Goal: Task Accomplishment & Management: Manage account settings

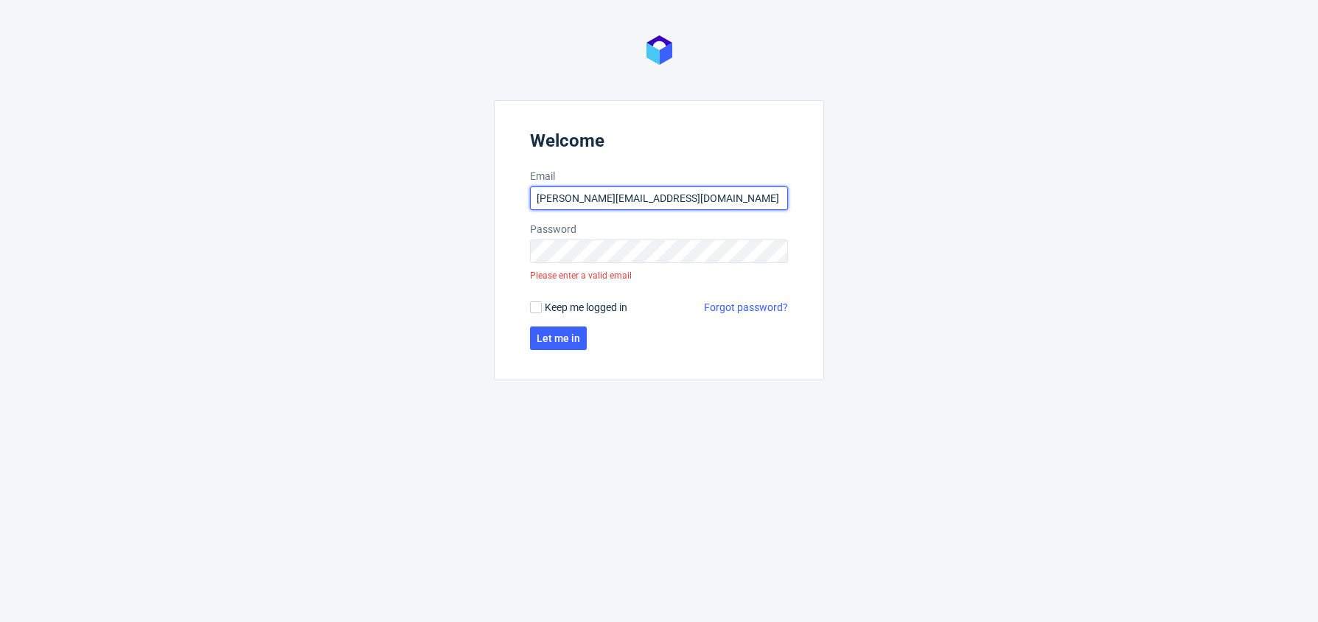
type input "[PERSON_NAME][EMAIL_ADDRESS][DOMAIN_NAME]"
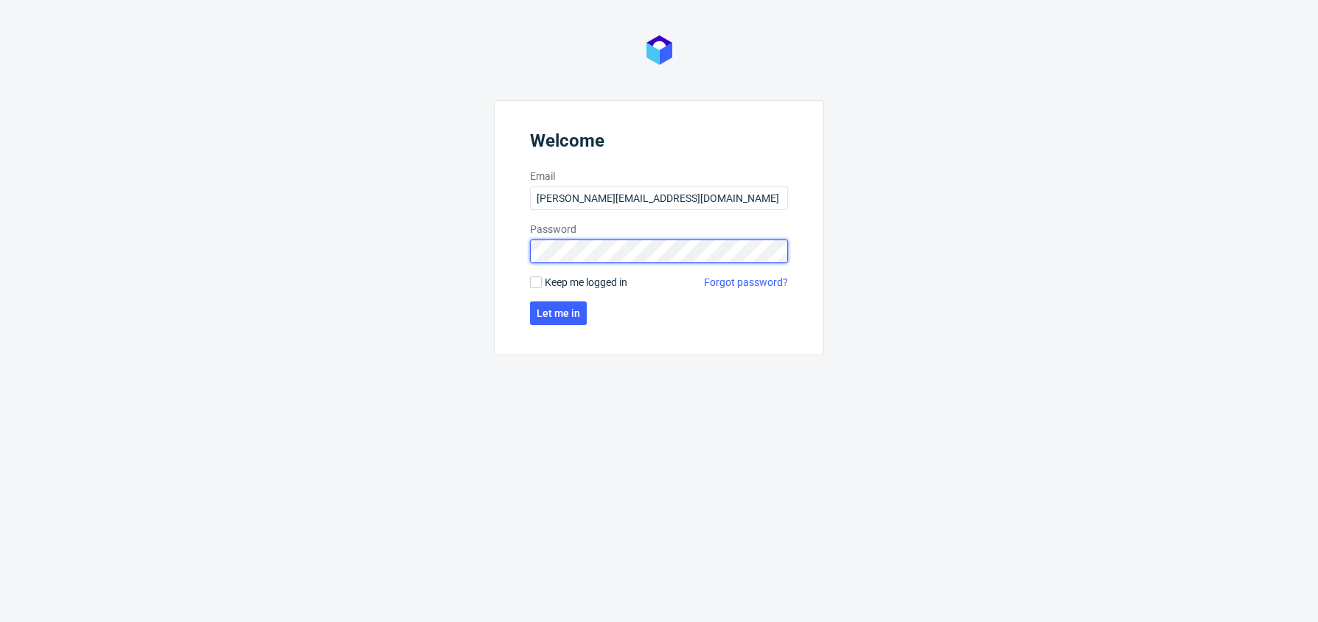
click at [557, 313] on button "Let me in" at bounding box center [558, 314] width 57 height 24
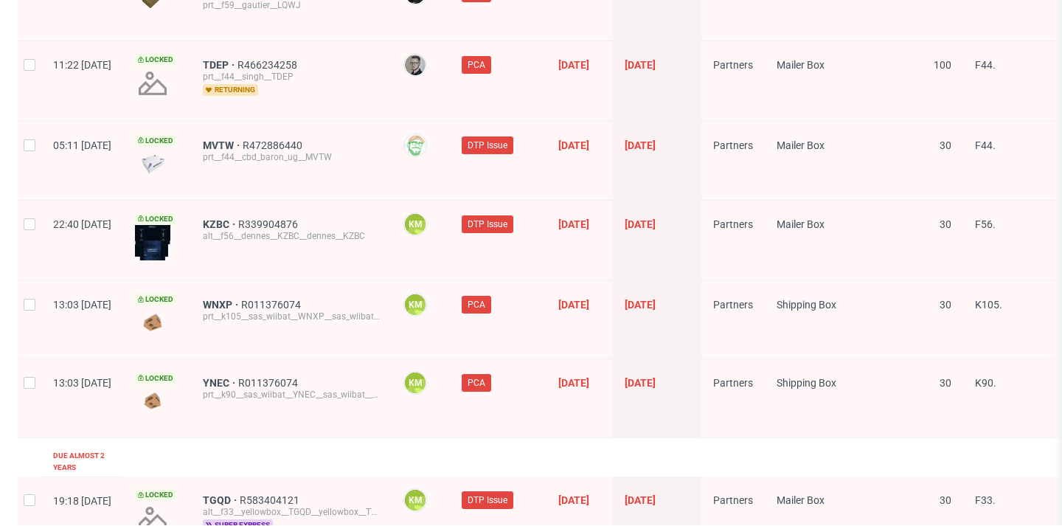
scroll to position [0, 1775]
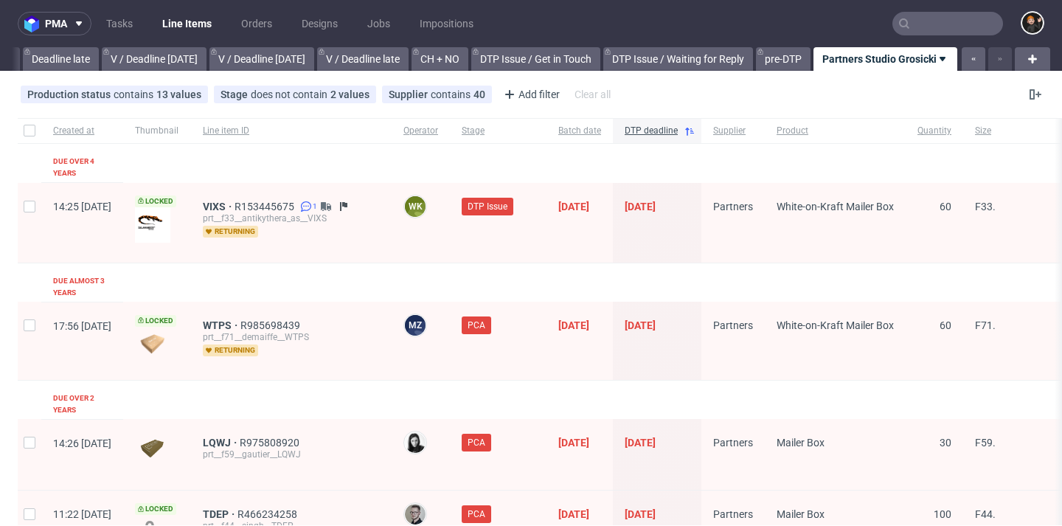
drag, startPoint x: 843, startPoint y: 14, endPoint x: 650, endPoint y: 99, distance: 210.9
click at [650, 99] on div "Production status contains 13 values not_defined, Waiting for DTP, Waiting for …" at bounding box center [531, 94] width 1062 height 35
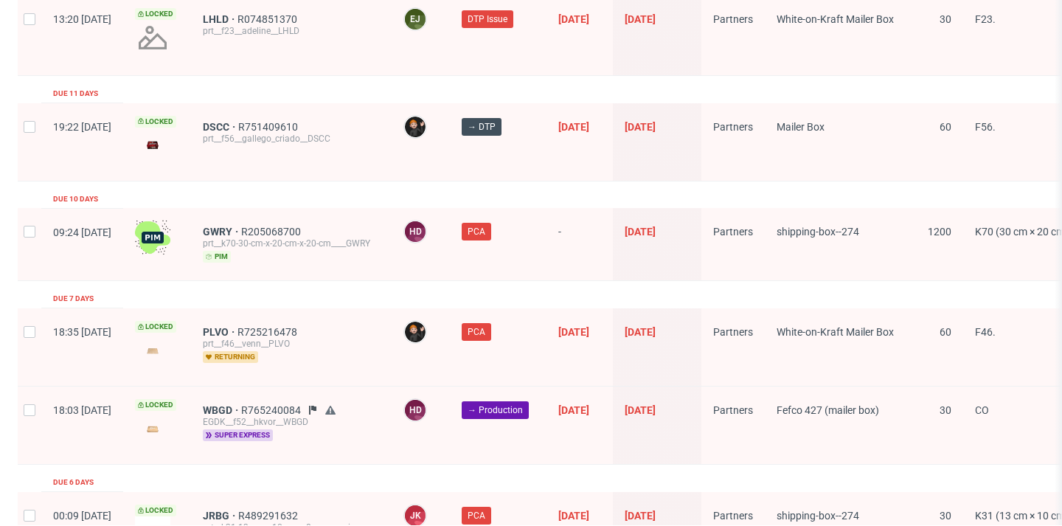
scroll to position [1811, 0]
click at [238, 120] on span "DSCC" at bounding box center [220, 126] width 35 height 12
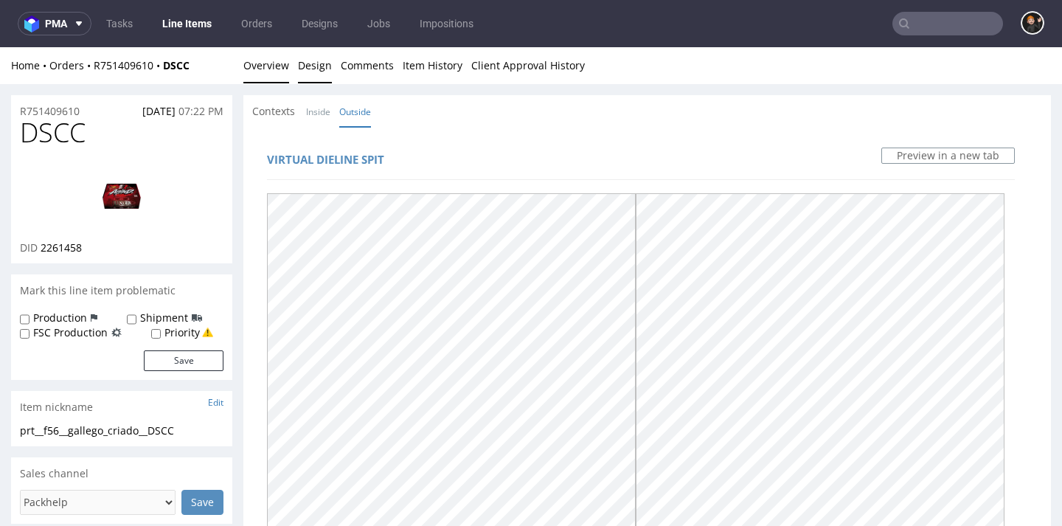
click at [271, 77] on link "Overview" at bounding box center [266, 65] width 46 height 36
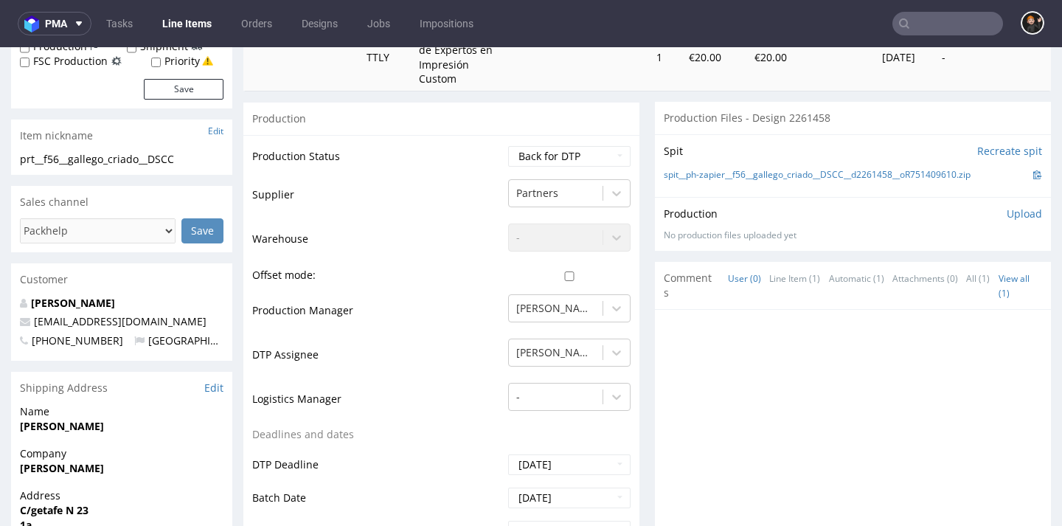
scroll to position [587, 0]
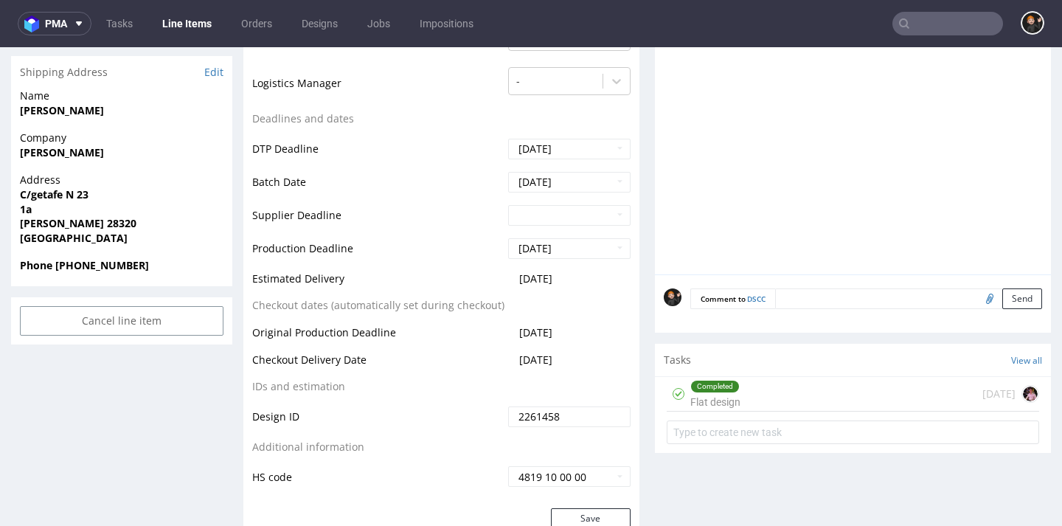
click at [732, 388] on div "Completed Flat design" at bounding box center [715, 394] width 50 height 34
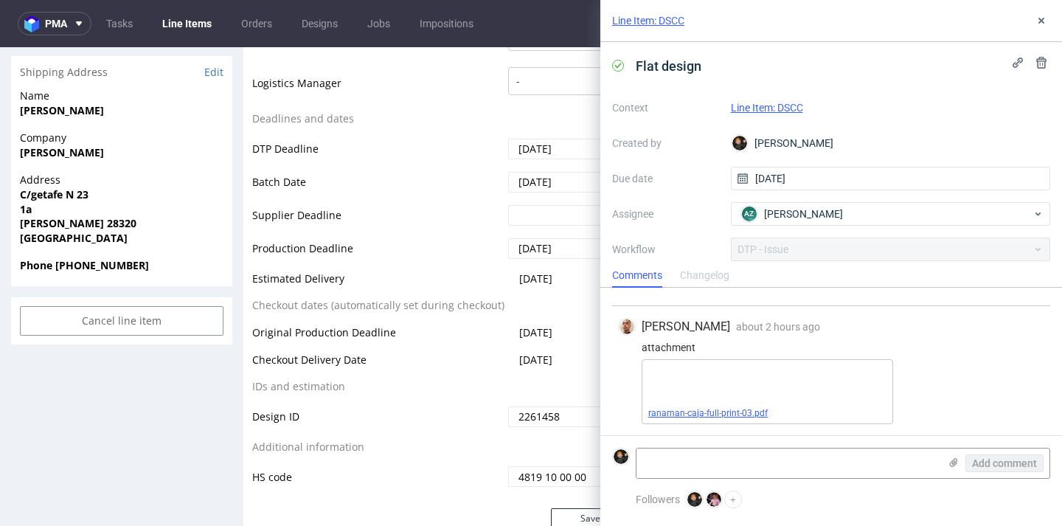
scroll to position [178, 0]
click at [734, 417] on link "ranaman-caja-full-print-03.pdf" at bounding box center [707, 413] width 119 height 10
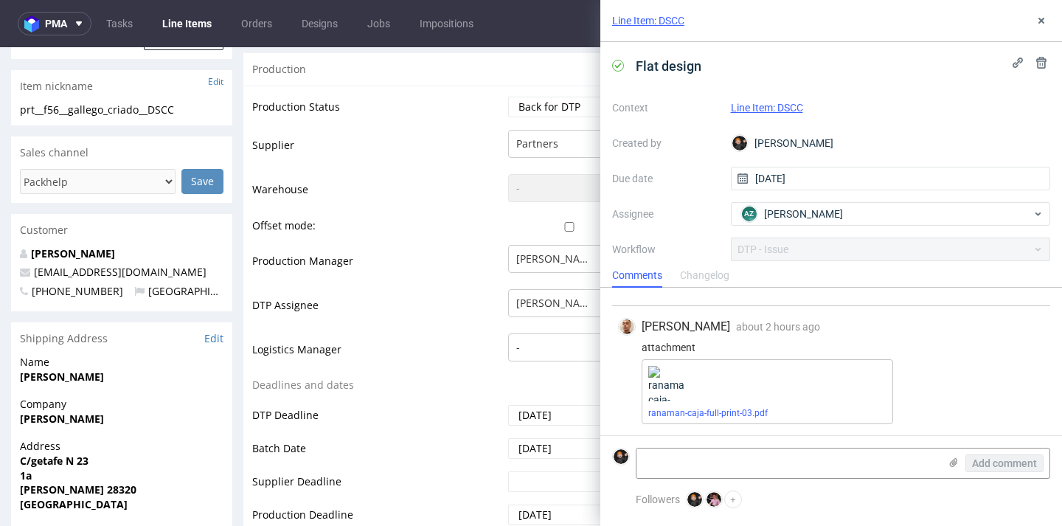
scroll to position [109, 0]
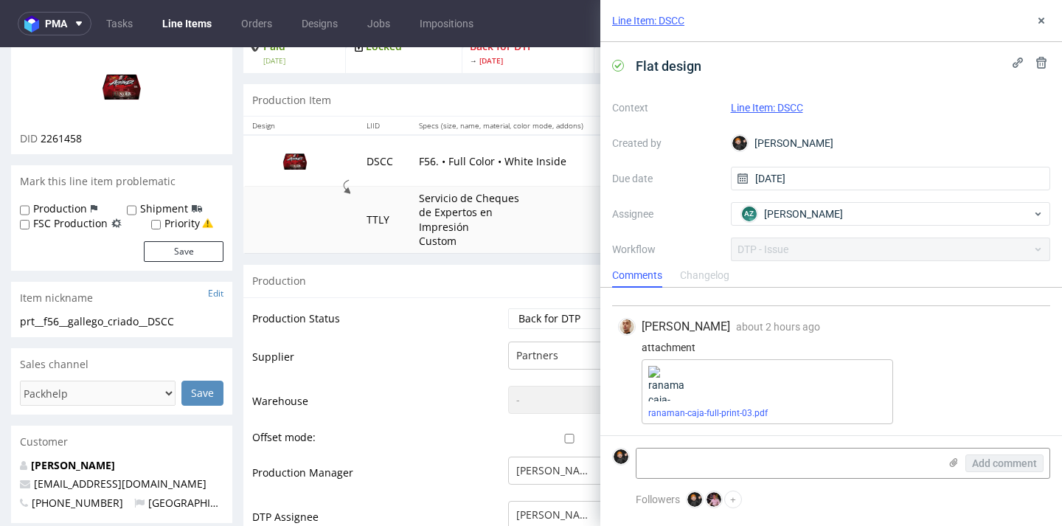
select select "dtp_issue"
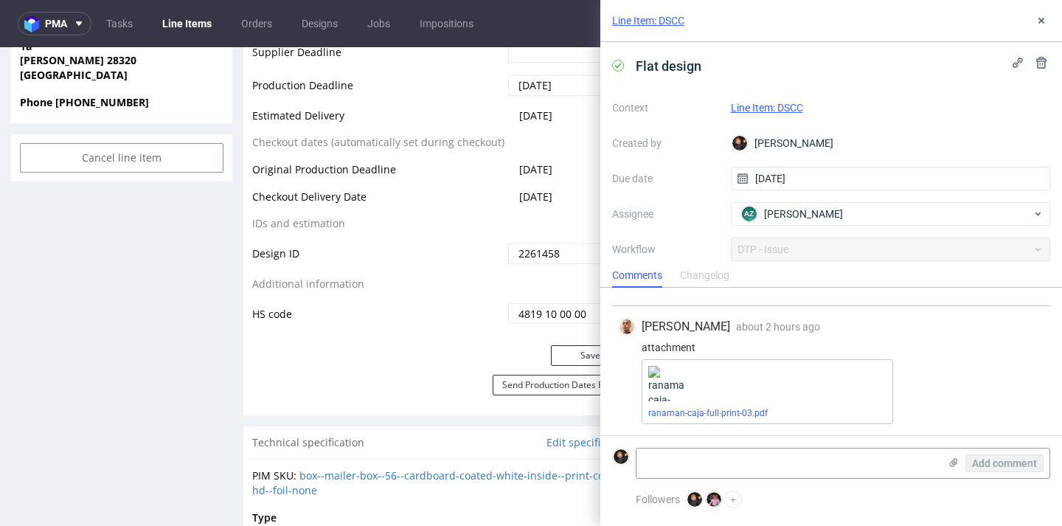
scroll to position [770, 0]
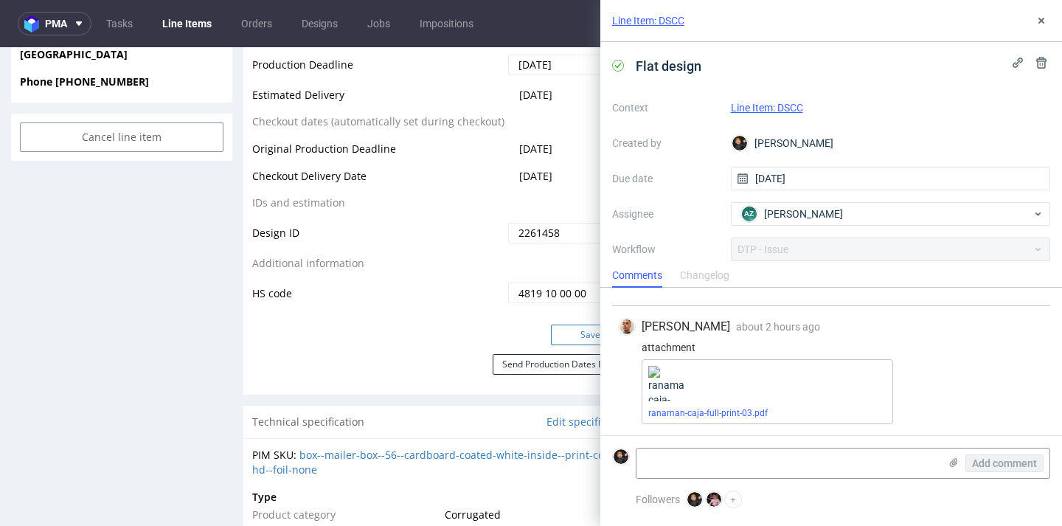
click at [551, 324] on button "Save" at bounding box center [591, 334] width 80 height 21
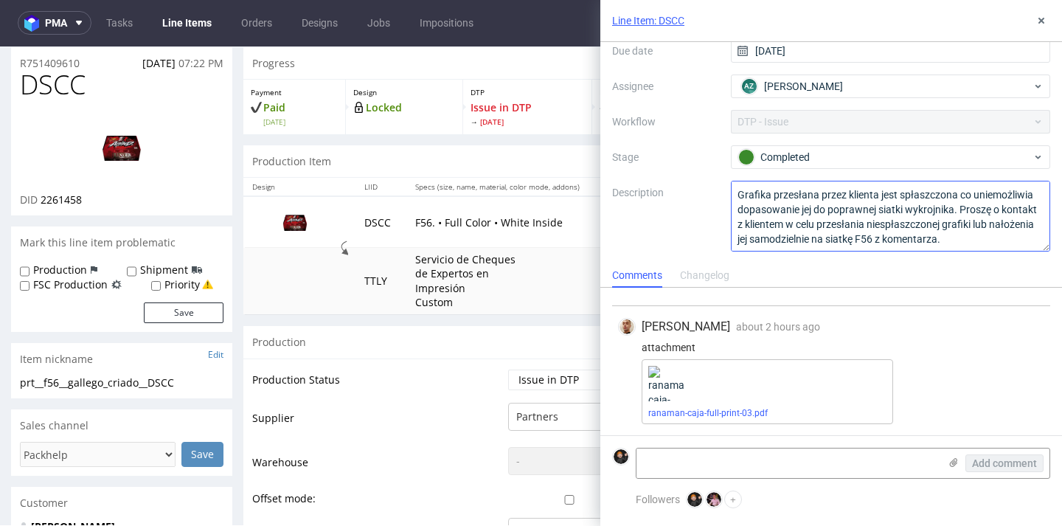
scroll to position [128, 0]
click at [816, 155] on div "Completed" at bounding box center [884, 157] width 293 height 16
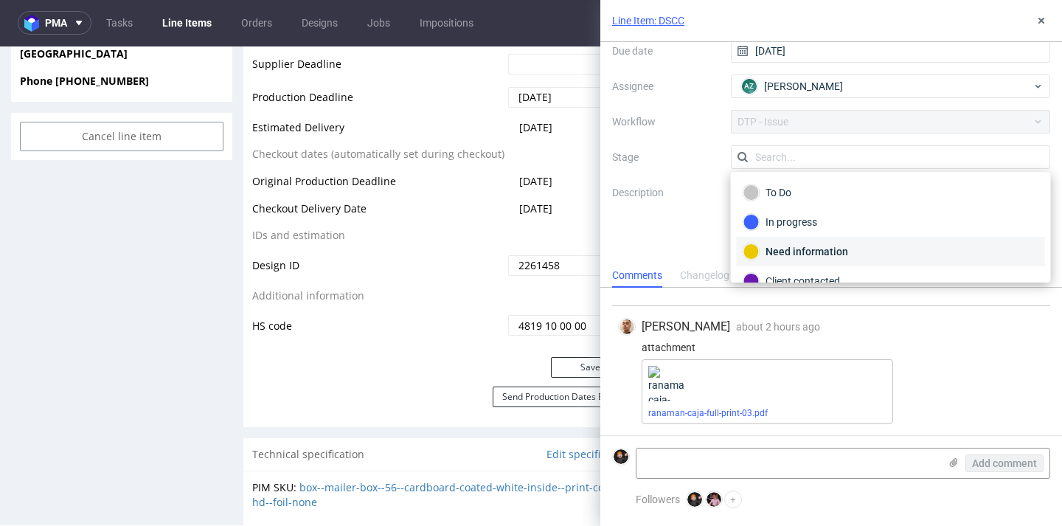
click at [810, 243] on div "Need information" at bounding box center [891, 251] width 308 height 29
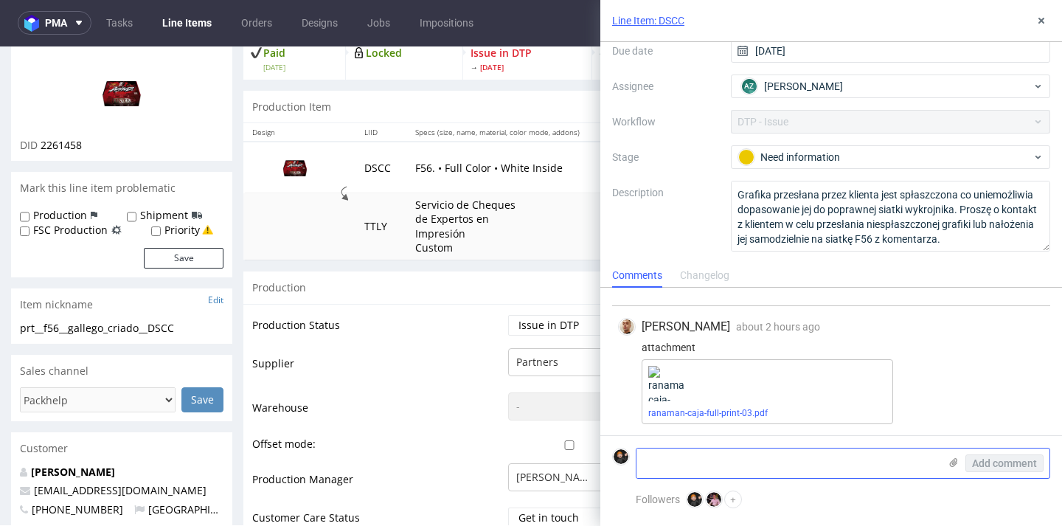
scroll to position [95, 0]
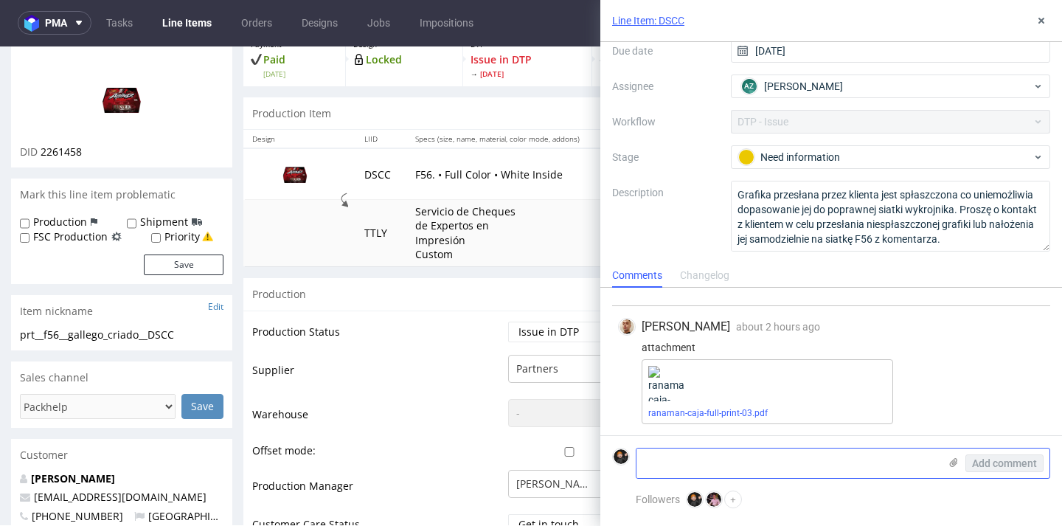
click at [878, 458] on textarea at bounding box center [787, 462] width 302 height 29
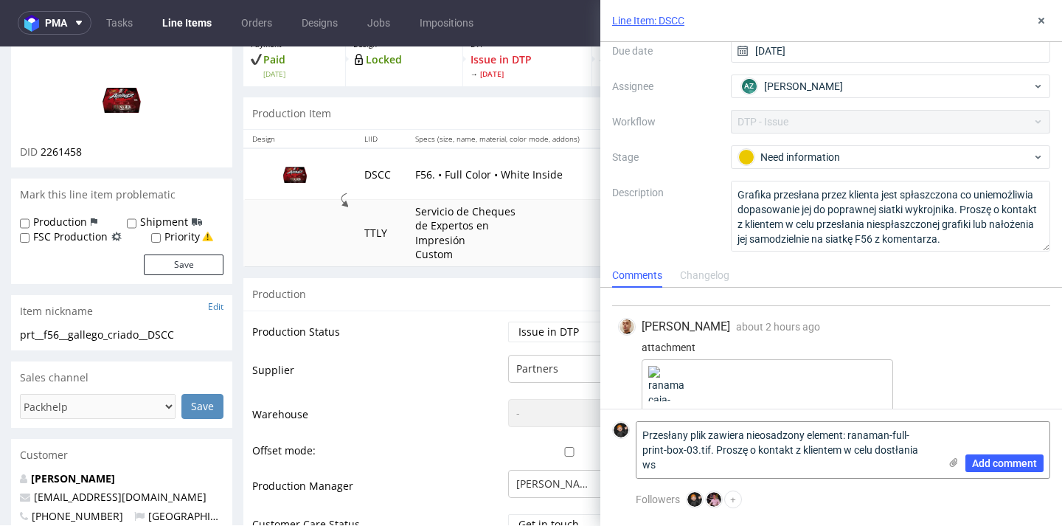
scroll to position [0, 0]
type textarea "Przesłany plik zawiera nieosadzony element: ranaman-full-print-box-03.tif. Pros…"
click at [1023, 470] on button "Add comment" at bounding box center [1004, 463] width 78 height 18
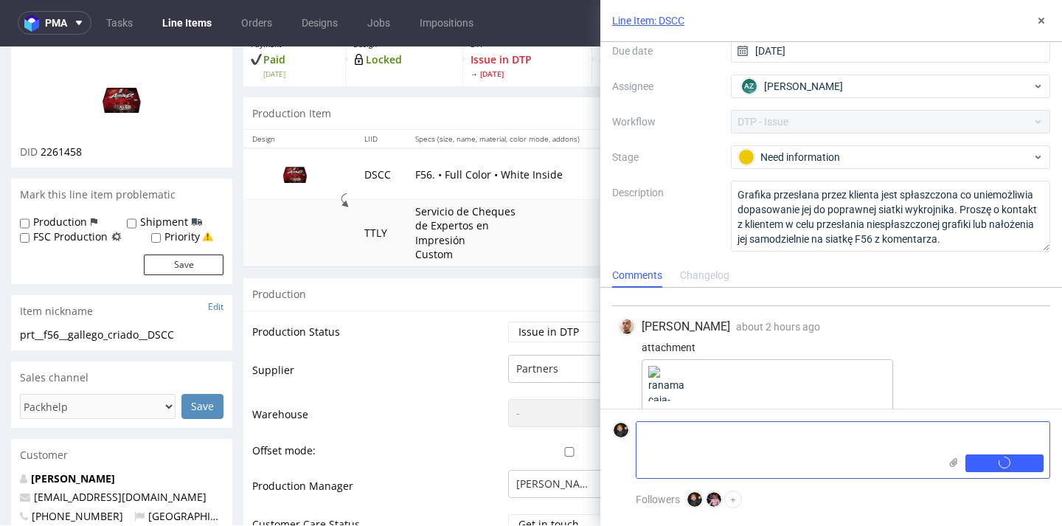
scroll to position [255, 0]
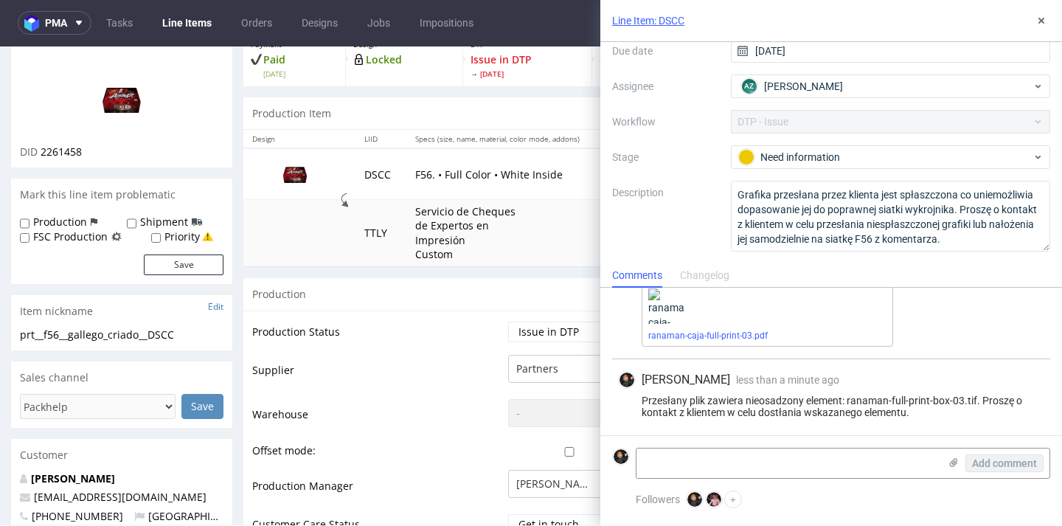
click at [185, 18] on link "Line Items" at bounding box center [186, 23] width 67 height 24
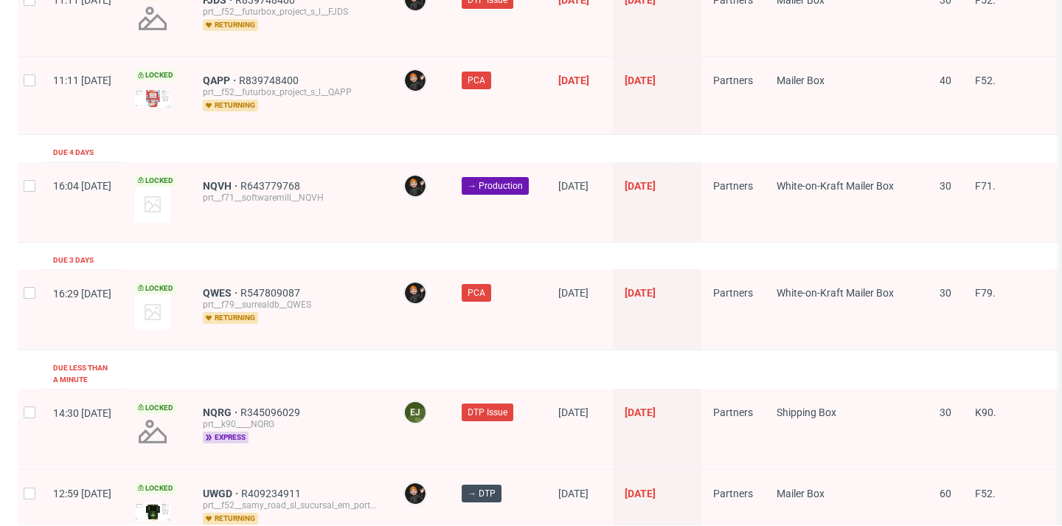
scroll to position [2487, 0]
click at [268, 470] on div "UWGD R409234911 prt__f52__samy_road_sl_sucursal_em_portugal__UWGD returning" at bounding box center [291, 508] width 201 height 77
click at [241, 488] on span "UWGD" at bounding box center [222, 494] width 38 height 12
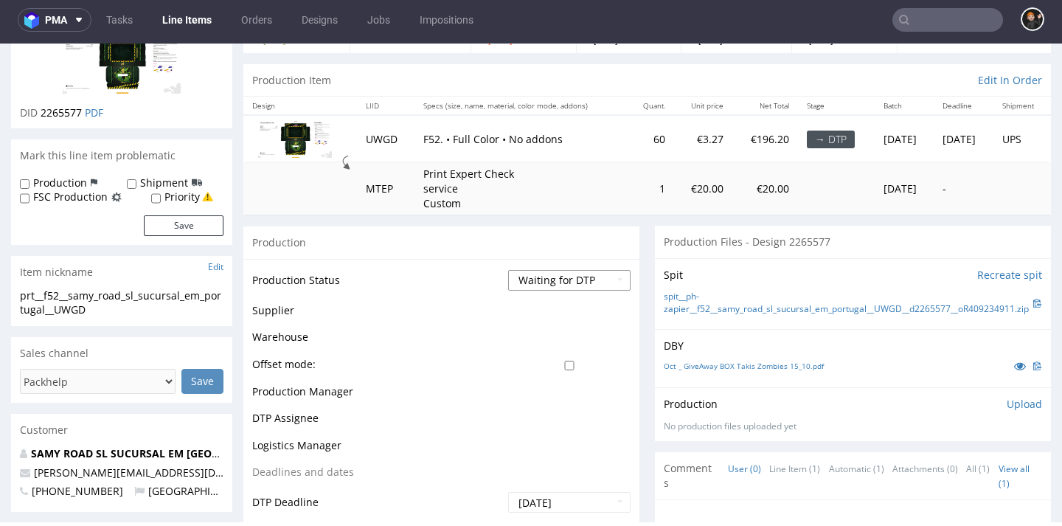
scroll to position [126, 0]
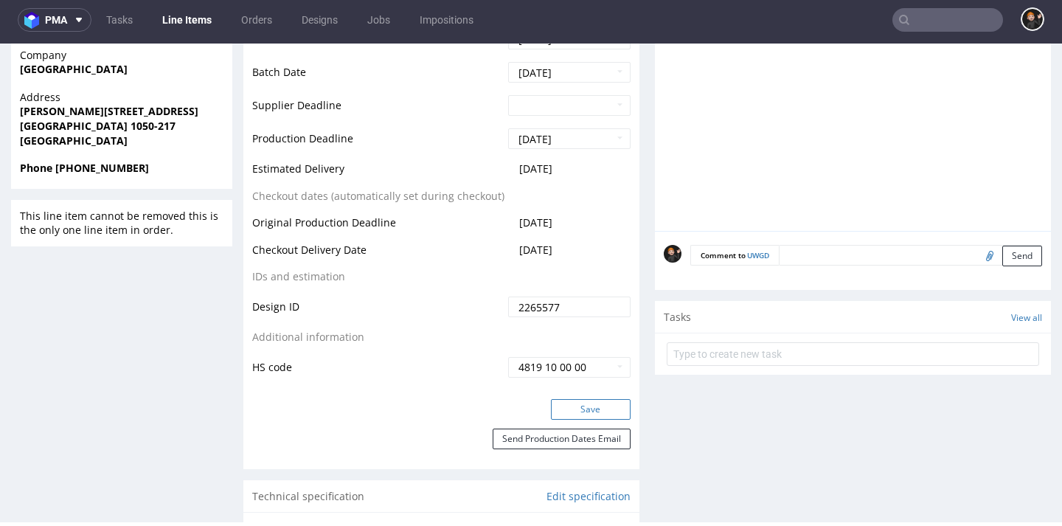
click at [589, 402] on button "Save" at bounding box center [591, 409] width 80 height 21
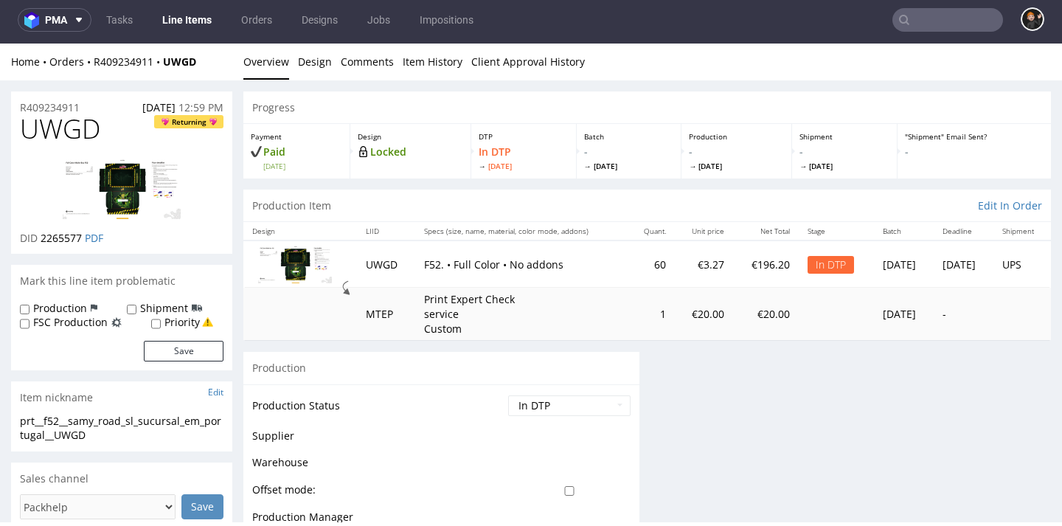
scroll to position [0, 0]
click at [66, 129] on span "UWGD" at bounding box center [60, 128] width 80 height 29
copy span "UWGD"
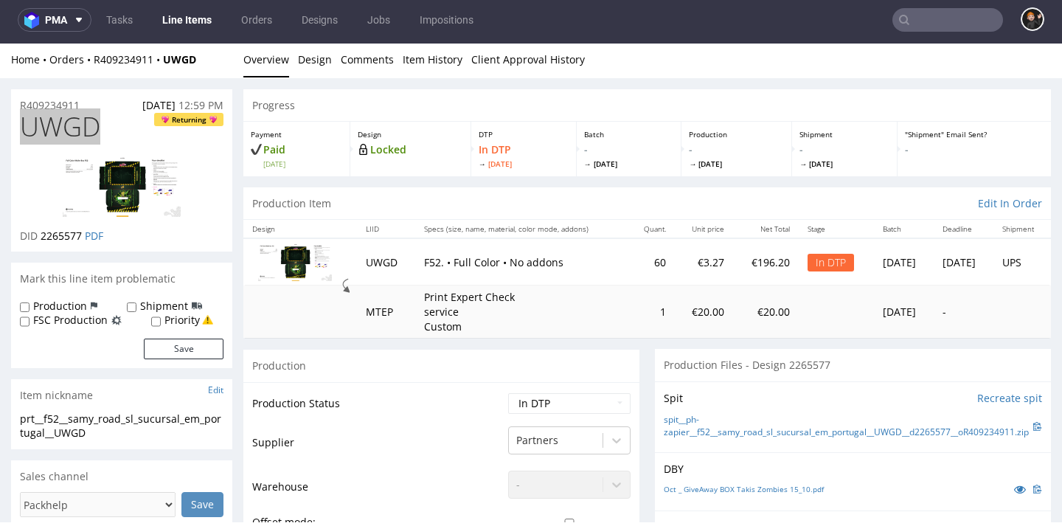
scroll to position [4, 0]
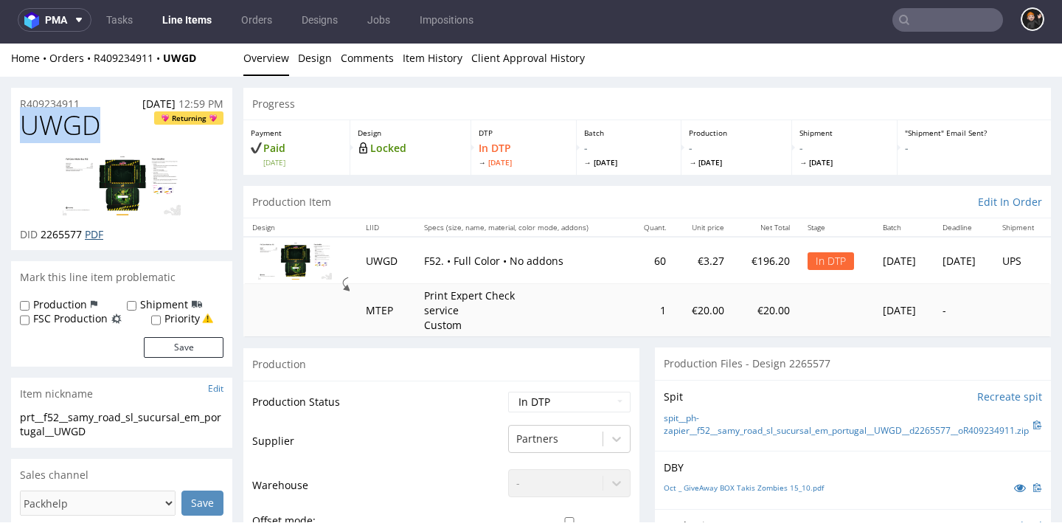
click at [103, 231] on link "PDF" at bounding box center [94, 234] width 18 height 14
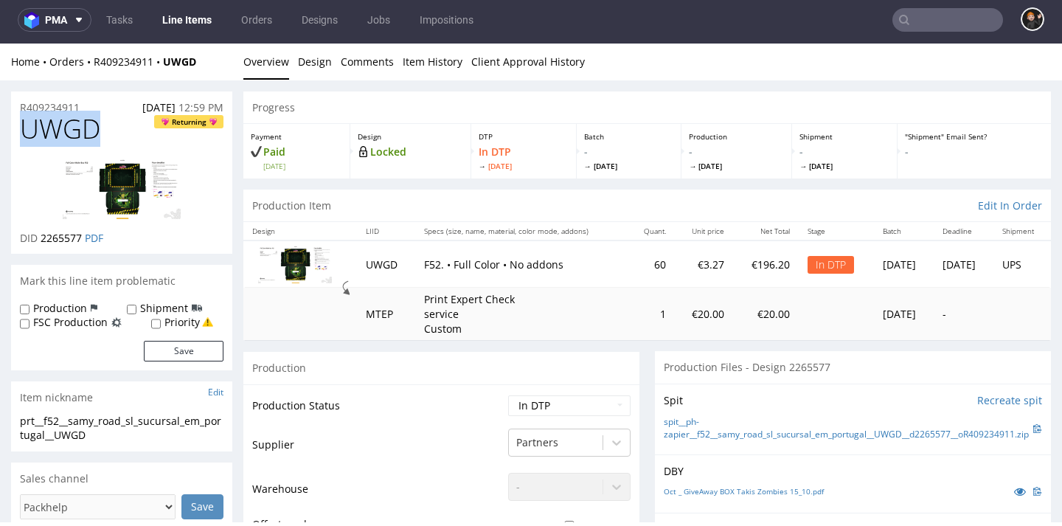
scroll to position [0, 0]
select select "dtp_waiting_for_check"
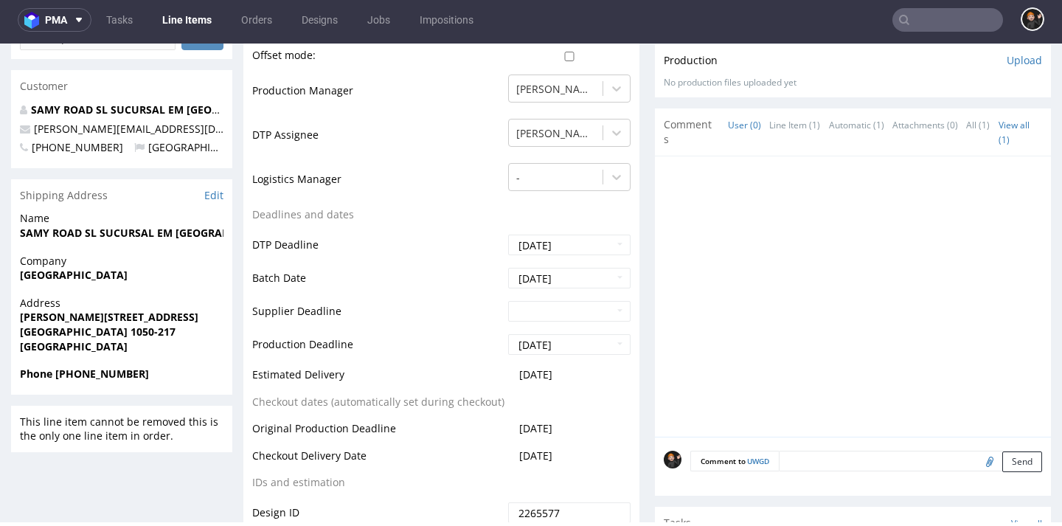
scroll to position [569, 0]
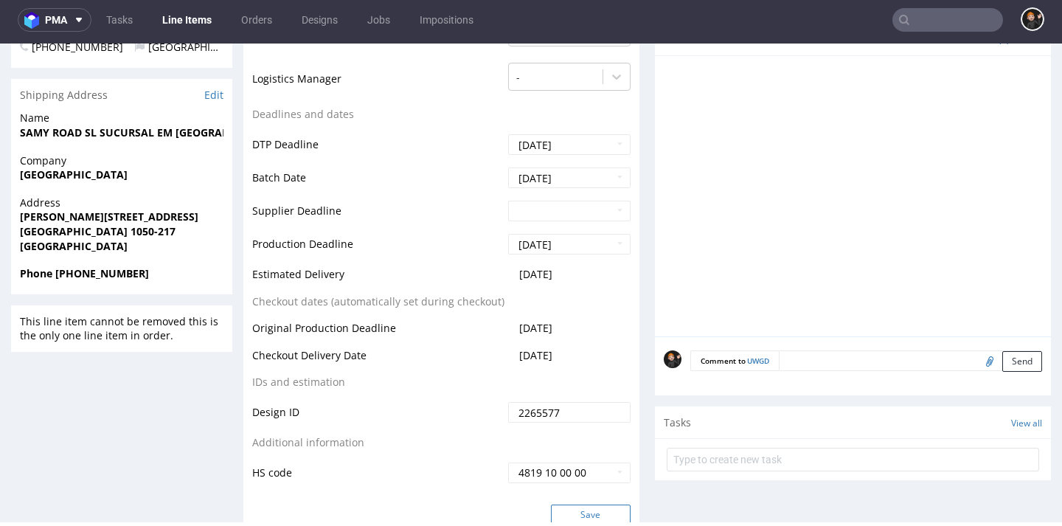
click at [601, 506] on button "Save" at bounding box center [591, 514] width 80 height 21
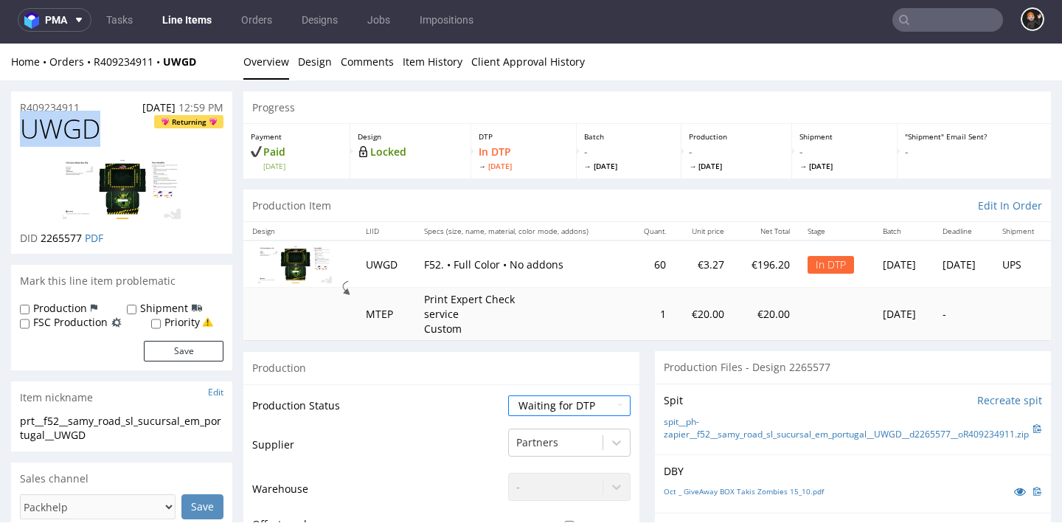
scroll to position [4, 0]
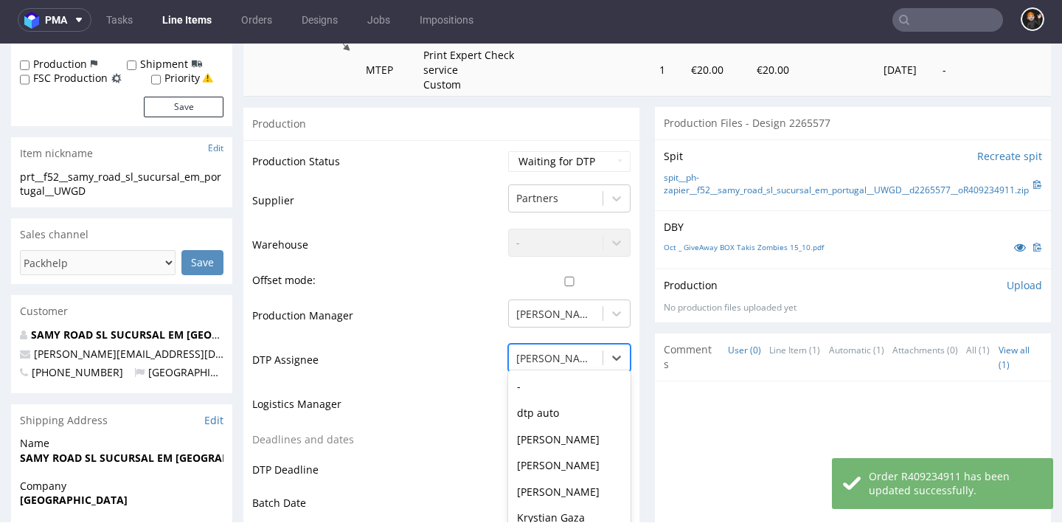
click at [562, 360] on div "[PERSON_NAME] selected, 7 of 31. 31 results available. Use Up and Down to choos…" at bounding box center [569, 354] width 122 height 21
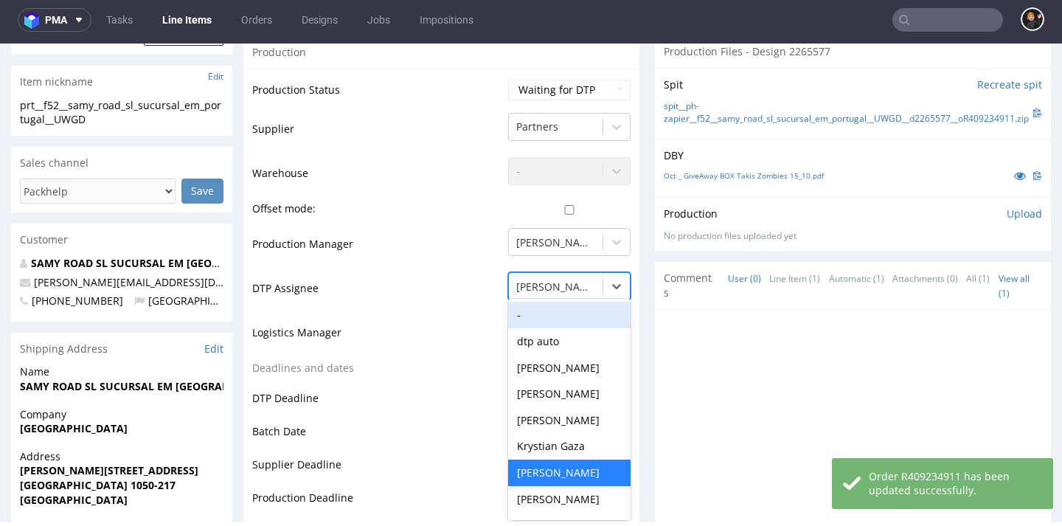
click at [552, 299] on div "- dtp auto [PERSON_NAME] [PERSON_NAME] [PERSON_NAME] [PERSON_NAME] [PERSON_NAME…" at bounding box center [569, 409] width 122 height 221
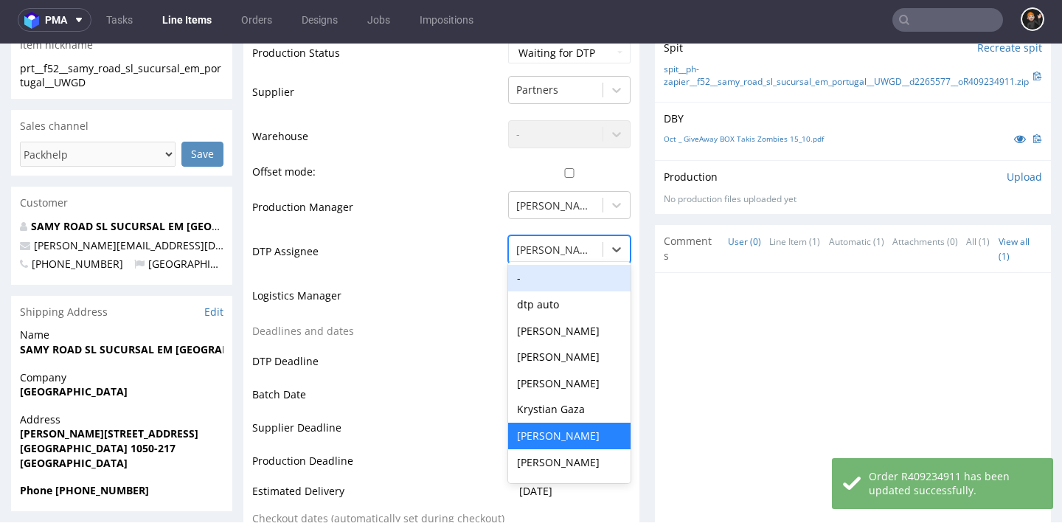
click at [563, 285] on div "-" at bounding box center [569, 278] width 122 height 27
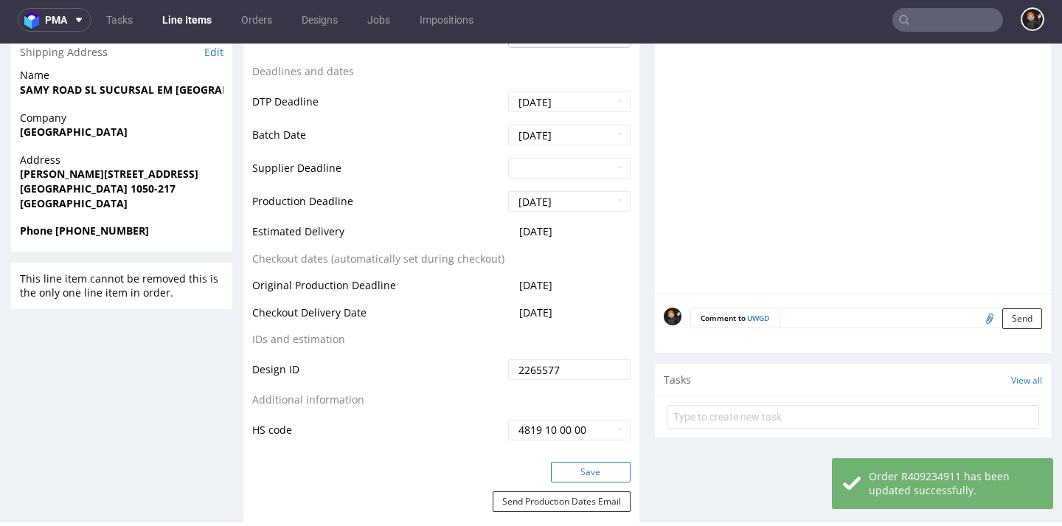
scroll to position [0, 1]
click at [590, 461] on button "Save" at bounding box center [591, 471] width 80 height 21
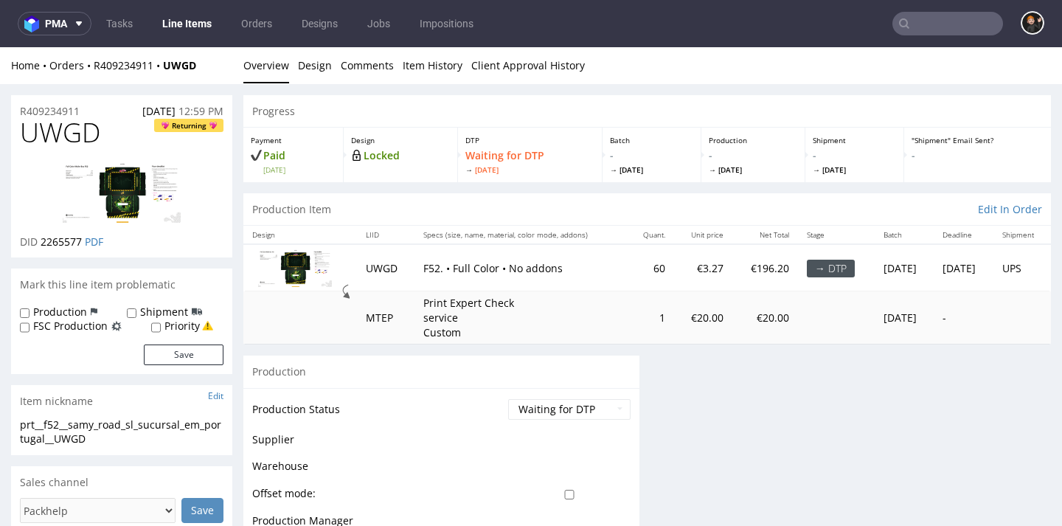
scroll to position [0, 0]
click at [185, 18] on link "Line Items" at bounding box center [186, 24] width 67 height 24
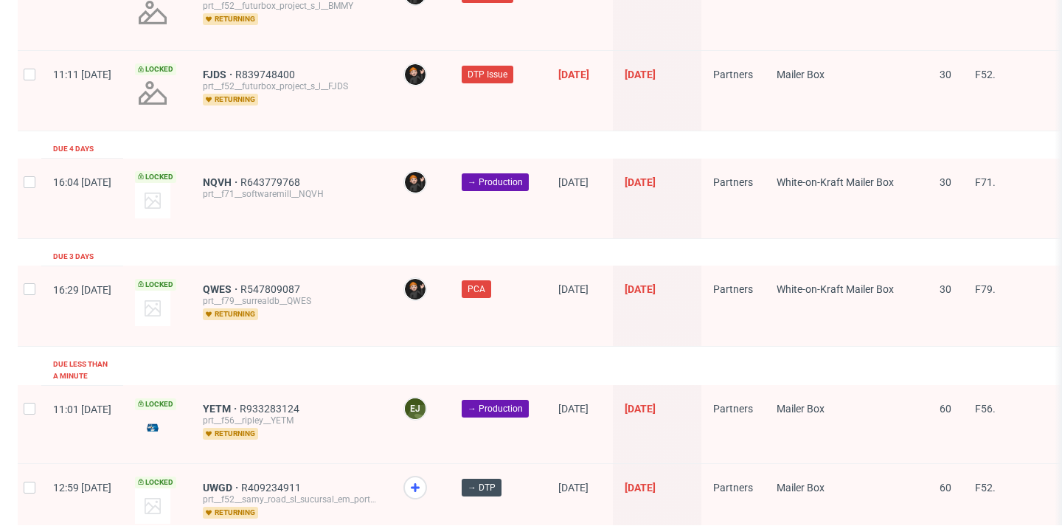
scroll to position [2487, 0]
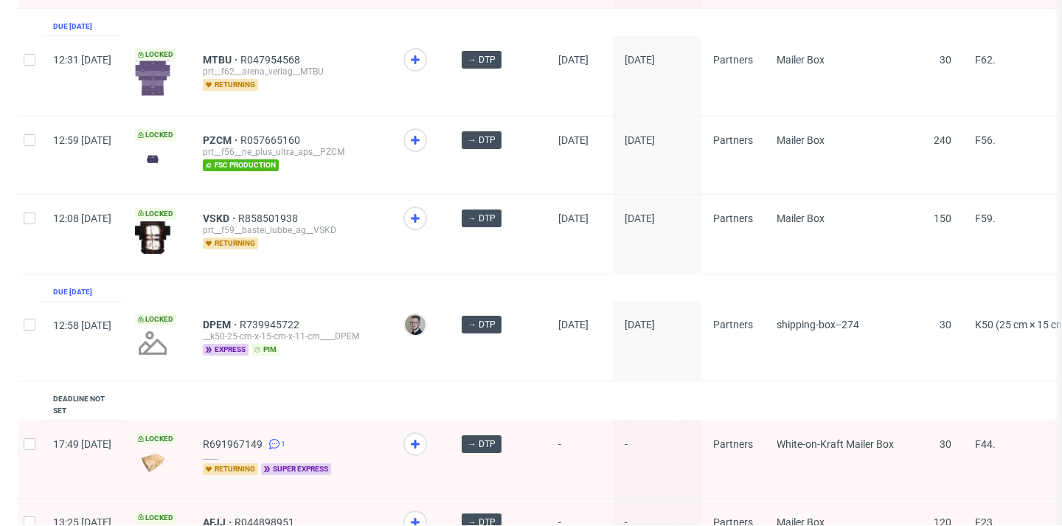
scroll to position [150, 0]
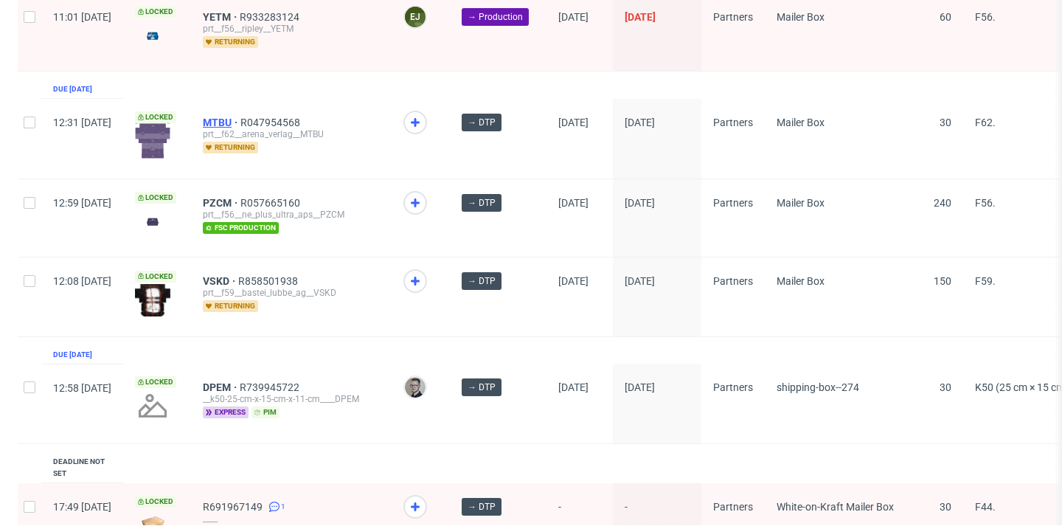
click at [240, 121] on span "MTBU" at bounding box center [222, 122] width 38 height 12
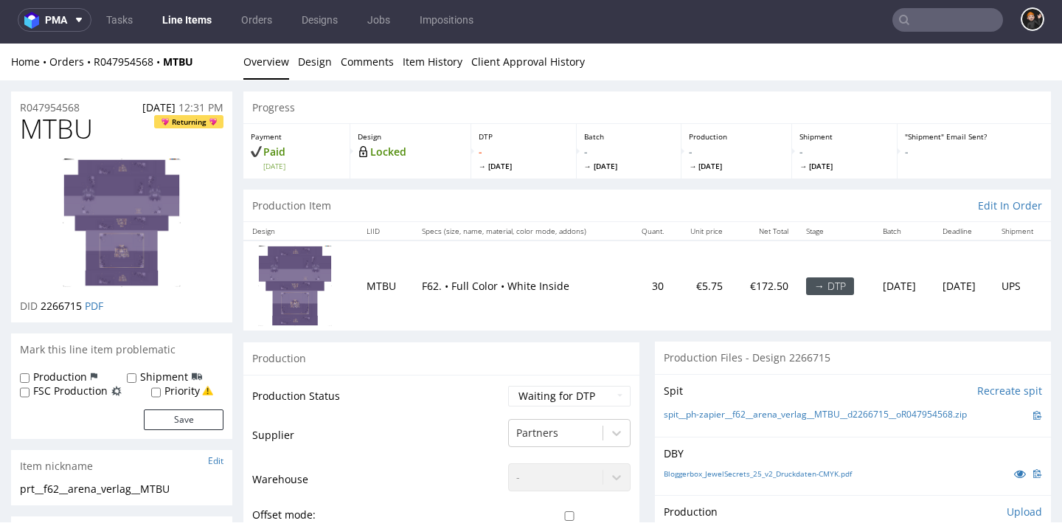
select select "dtp_in_process"
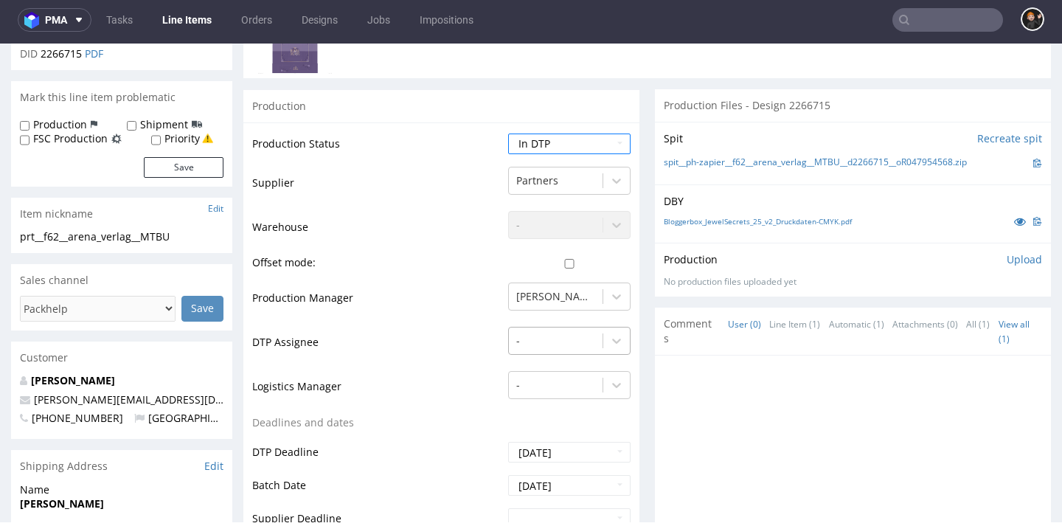
click at [538, 341] on div "-" at bounding box center [569, 337] width 122 height 21
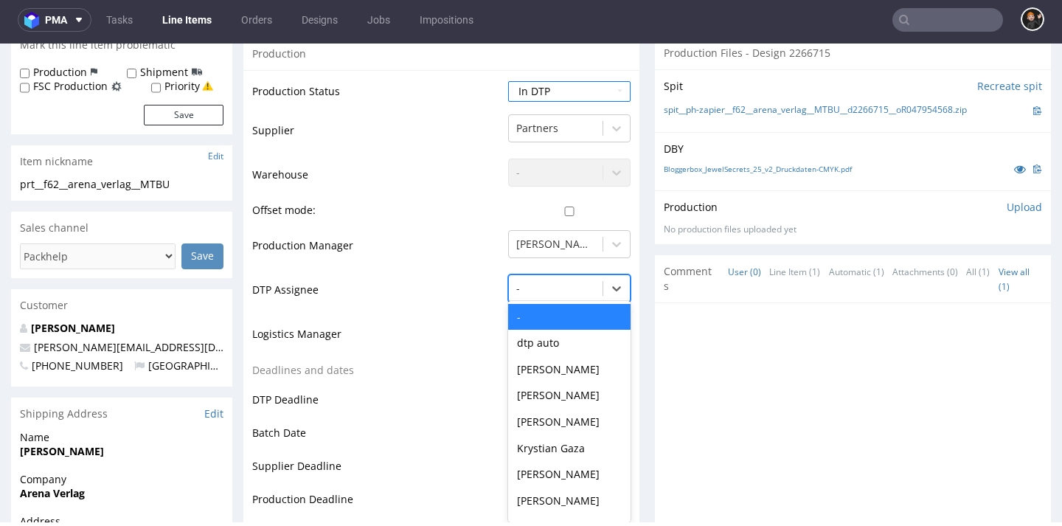
scroll to position [307, 0]
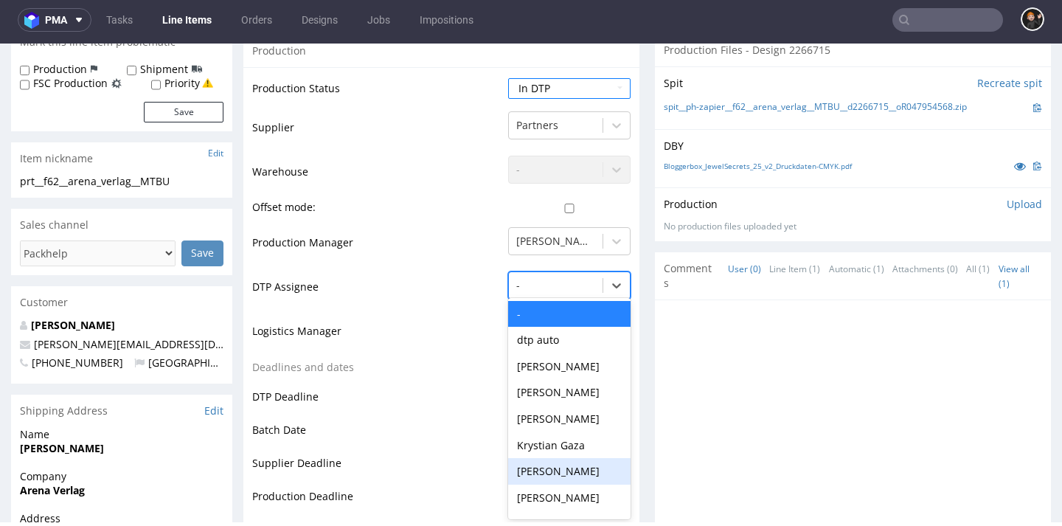
click at [547, 458] on div "[PERSON_NAME]" at bounding box center [569, 471] width 122 height 27
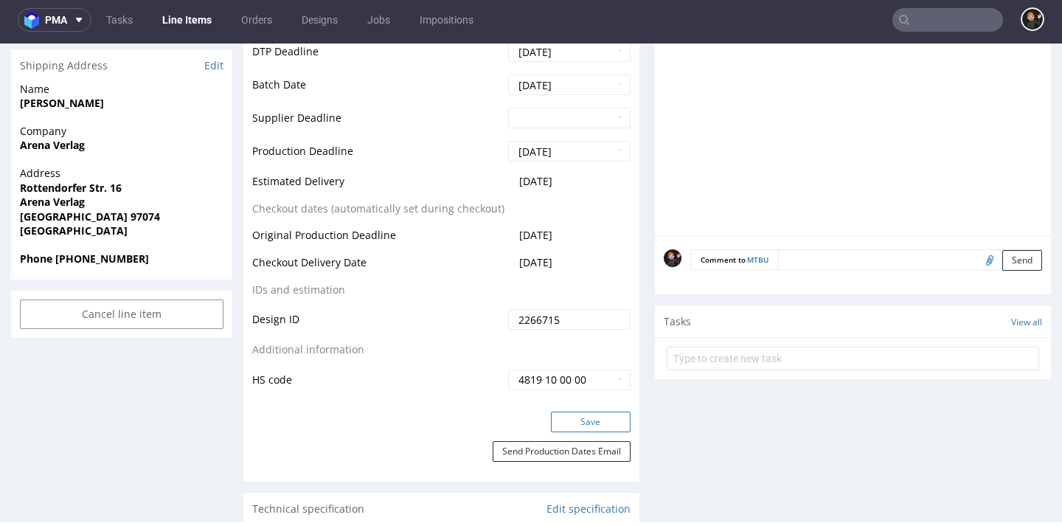
scroll to position [649, 0]
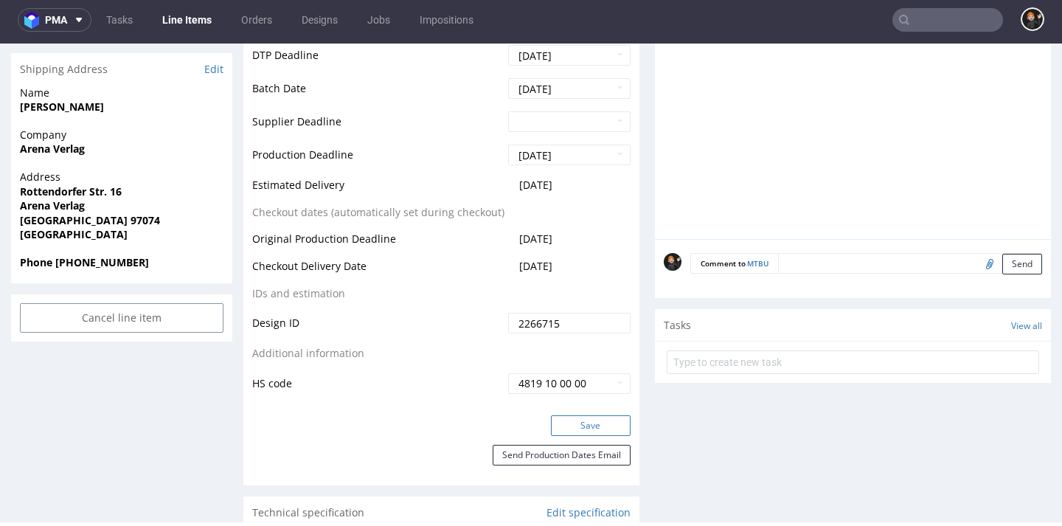
click at [591, 415] on button "Save" at bounding box center [591, 425] width 80 height 21
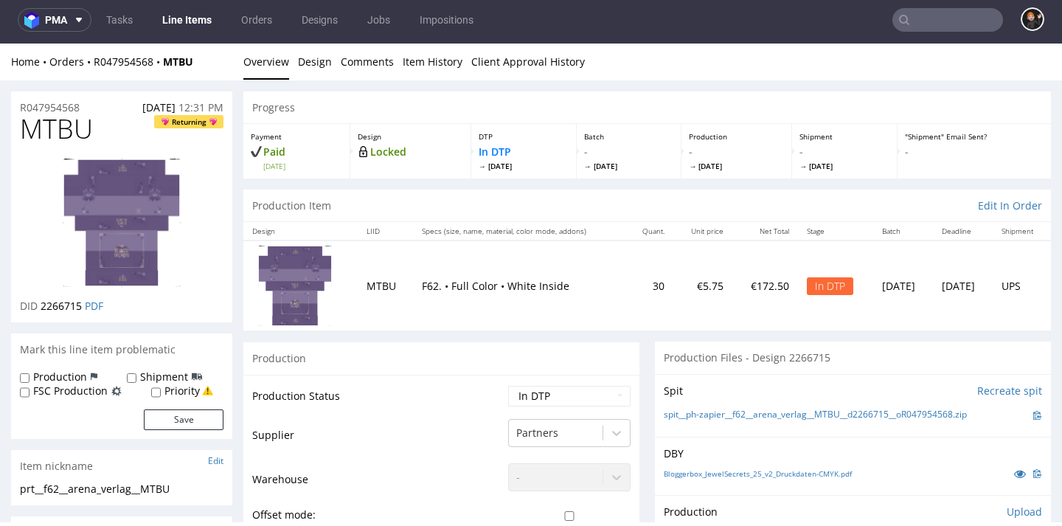
scroll to position [0, 0]
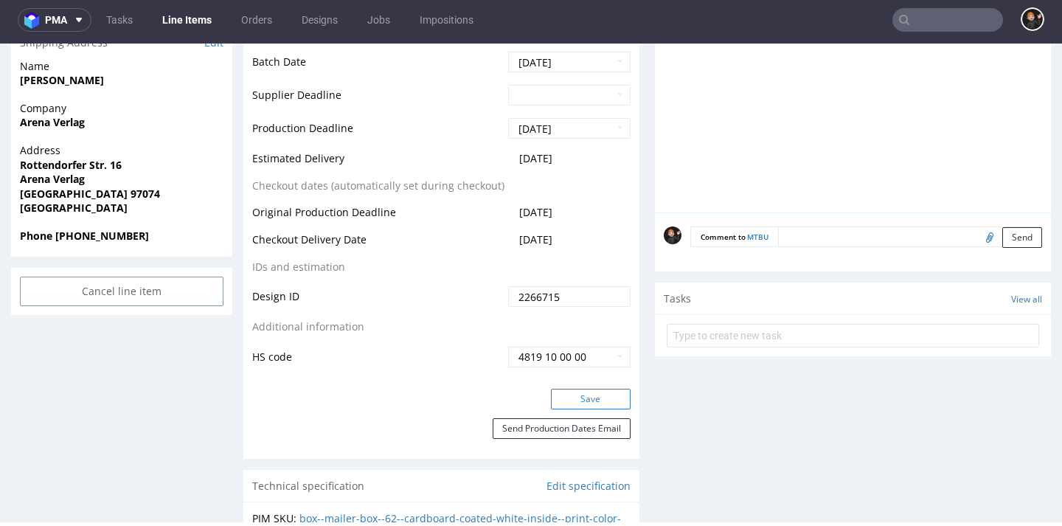
click at [602, 391] on button "Save" at bounding box center [591, 399] width 80 height 21
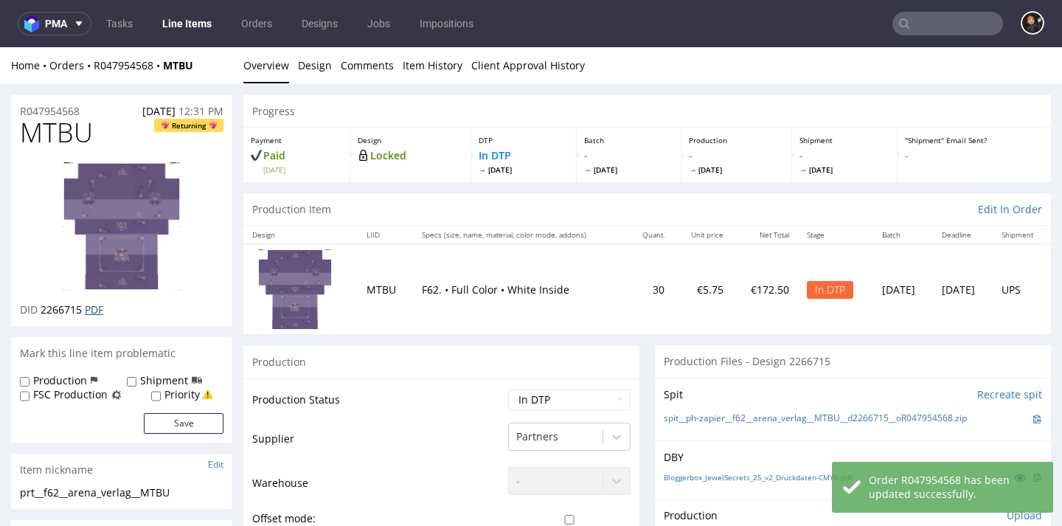
click at [101, 310] on link "PDF" at bounding box center [94, 309] width 18 height 14
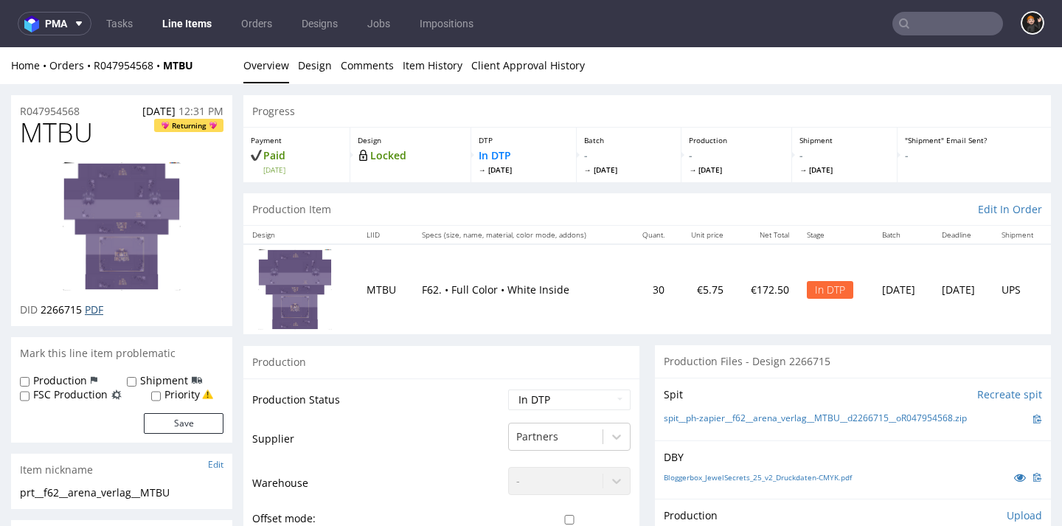
click at [100, 309] on link "PDF" at bounding box center [94, 309] width 18 height 14
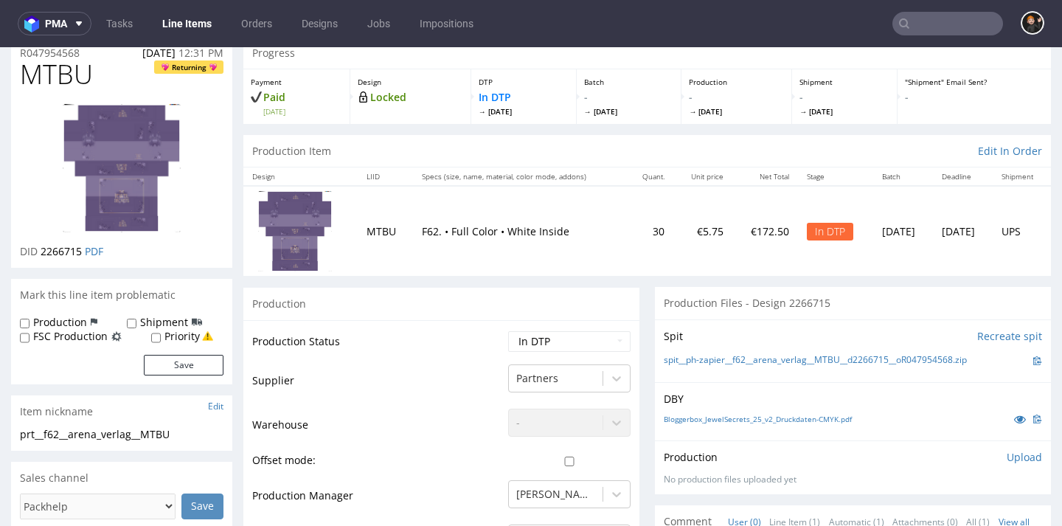
scroll to position [72, 0]
